Goal: Transaction & Acquisition: Purchase product/service

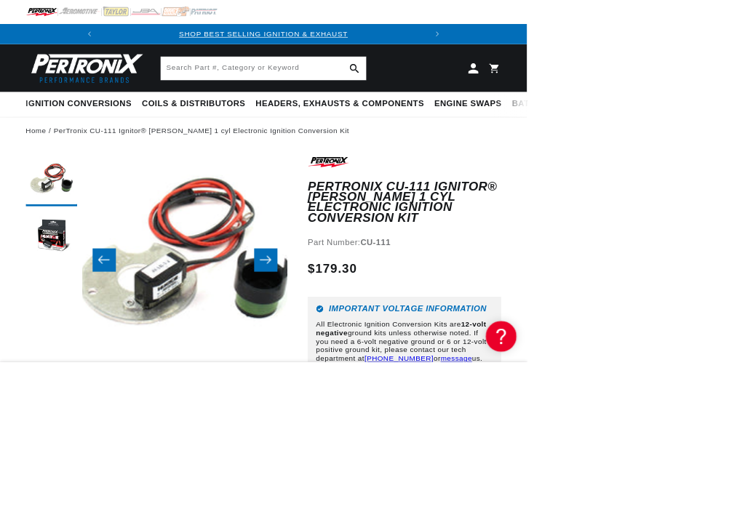
click at [69, 259] on button "Load image 1 in gallery view" at bounding box center [72, 255] width 73 height 73
click at [76, 252] on button "Load image 1 in gallery view" at bounding box center [72, 255] width 73 height 73
click at [68, 324] on button "Load image 2 in gallery view" at bounding box center [72, 335] width 73 height 73
click at [148, 366] on icon "Slide left" at bounding box center [146, 367] width 17 height 15
click at [140, 366] on icon "Slide left" at bounding box center [146, 367] width 17 height 15
